Goal: Check status: Check status

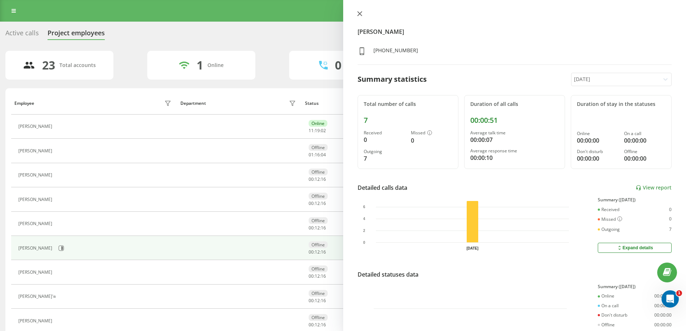
click at [357, 14] on icon at bounding box center [359, 13] width 5 height 5
